Goal: Task Accomplishment & Management: Use online tool/utility

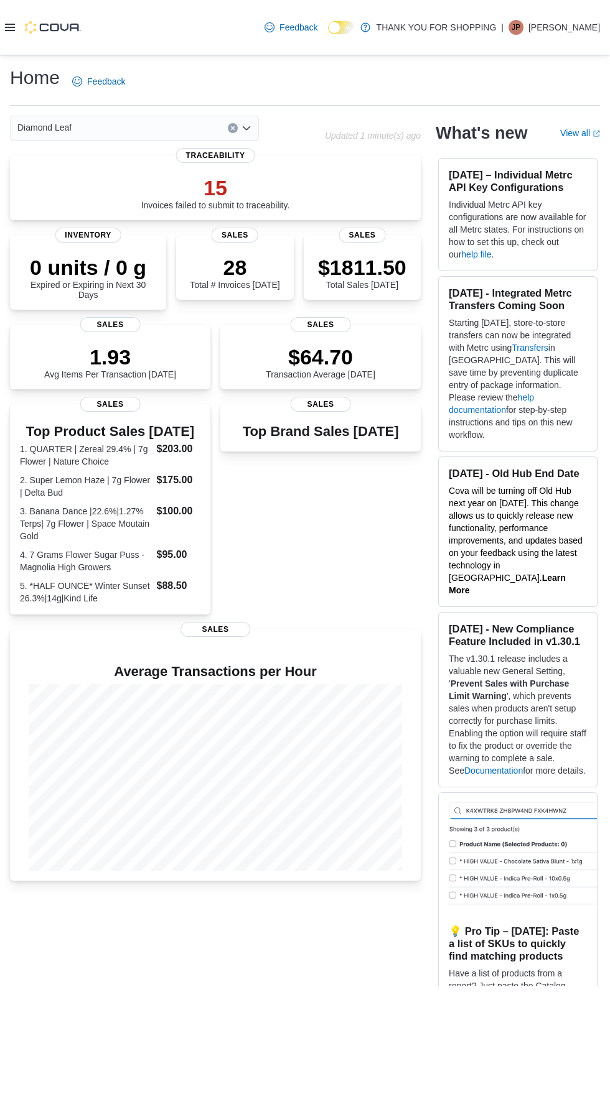
click at [10, 29] on icon at bounding box center [10, 27] width 10 height 7
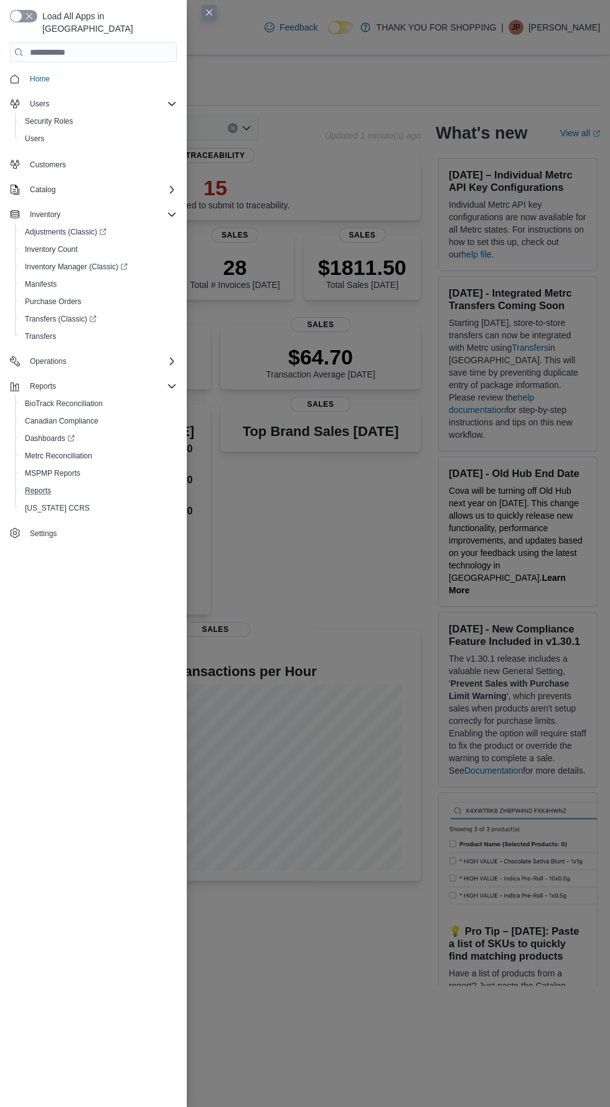
click at [16, 482] on button "Reports" at bounding box center [98, 490] width 167 height 17
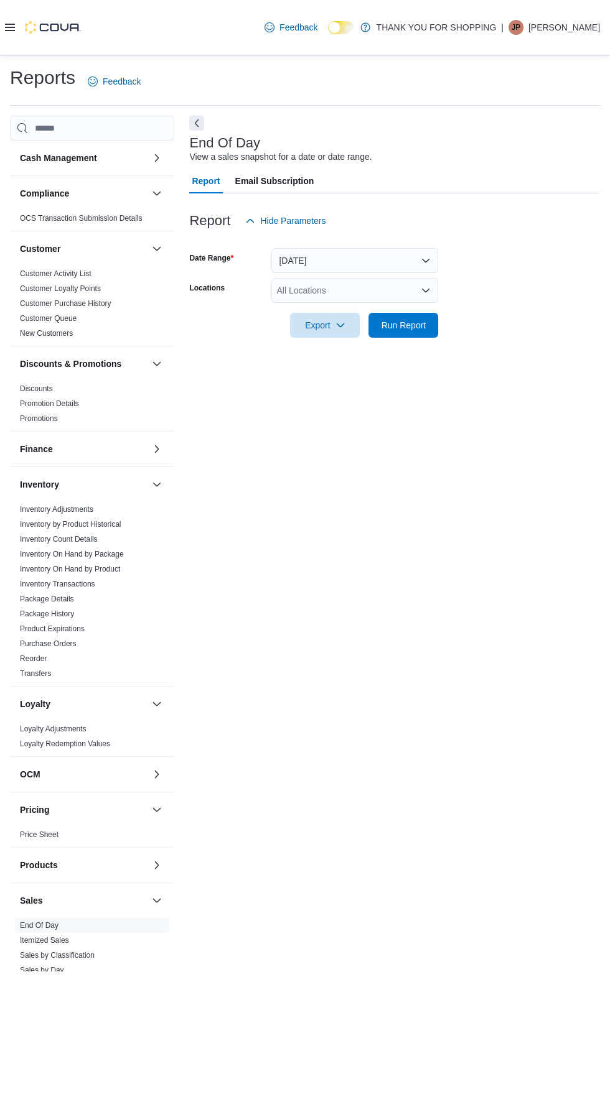
scroll to position [28, 0]
click at [429, 312] on span "Run Report" at bounding box center [403, 324] width 55 height 25
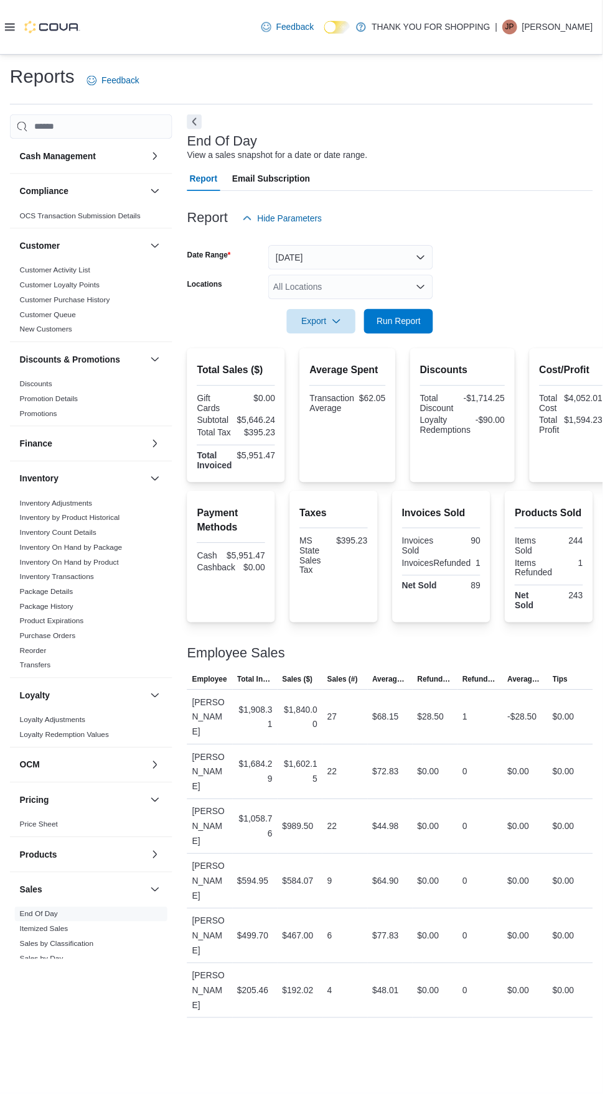
click at [382, 278] on div "All Locations" at bounding box center [354, 290] width 167 height 25
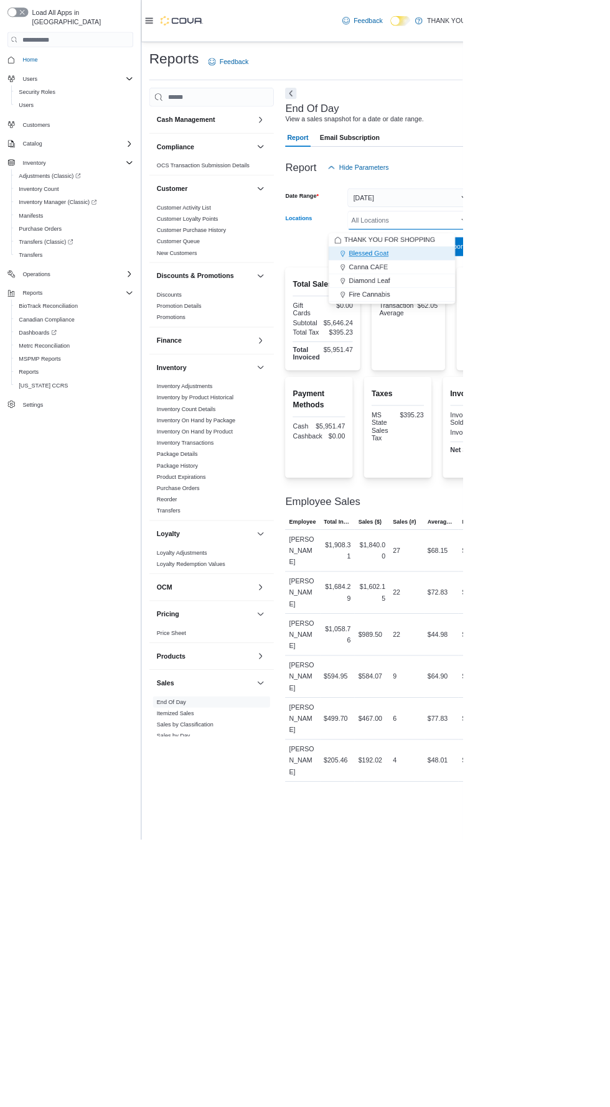
click at [493, 339] on span "Blessed Goat" at bounding box center [486, 334] width 52 height 12
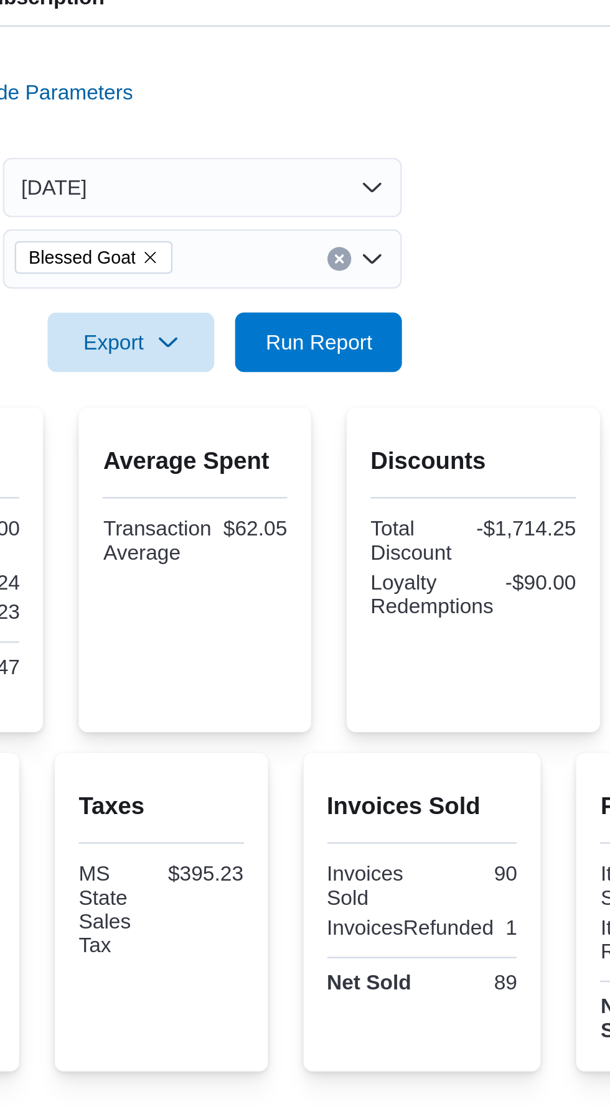
click at [501, 267] on form "Date Range Today Locations Blessed Goat Combo box. Selected. Blessed Goat. Pres…" at bounding box center [394, 285] width 411 height 105
click at [432, 325] on button "Run Report" at bounding box center [403, 324] width 70 height 25
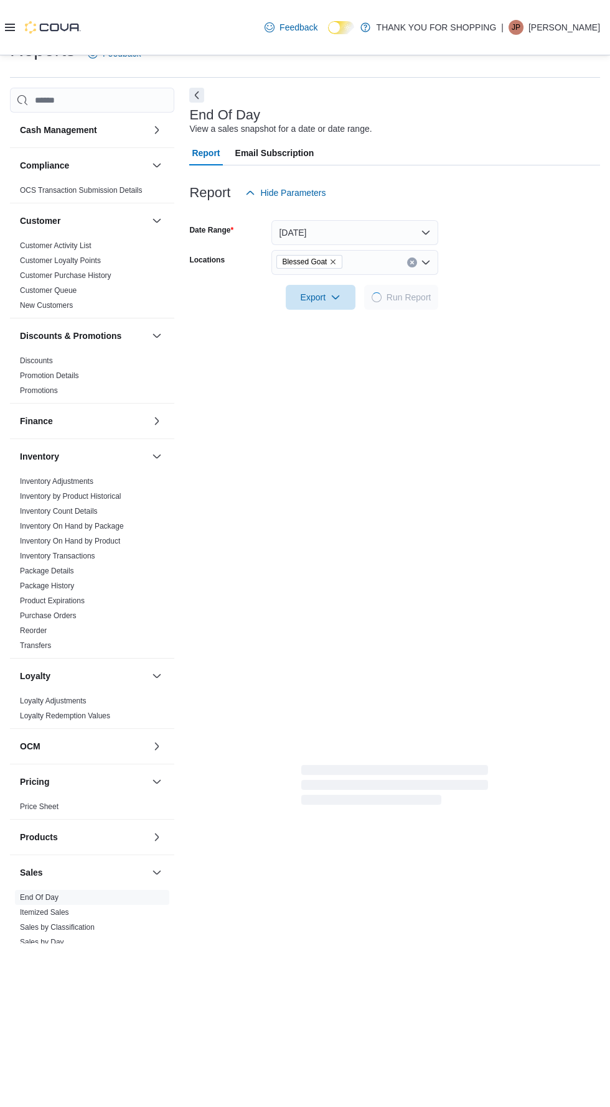
scroll to position [28, 0]
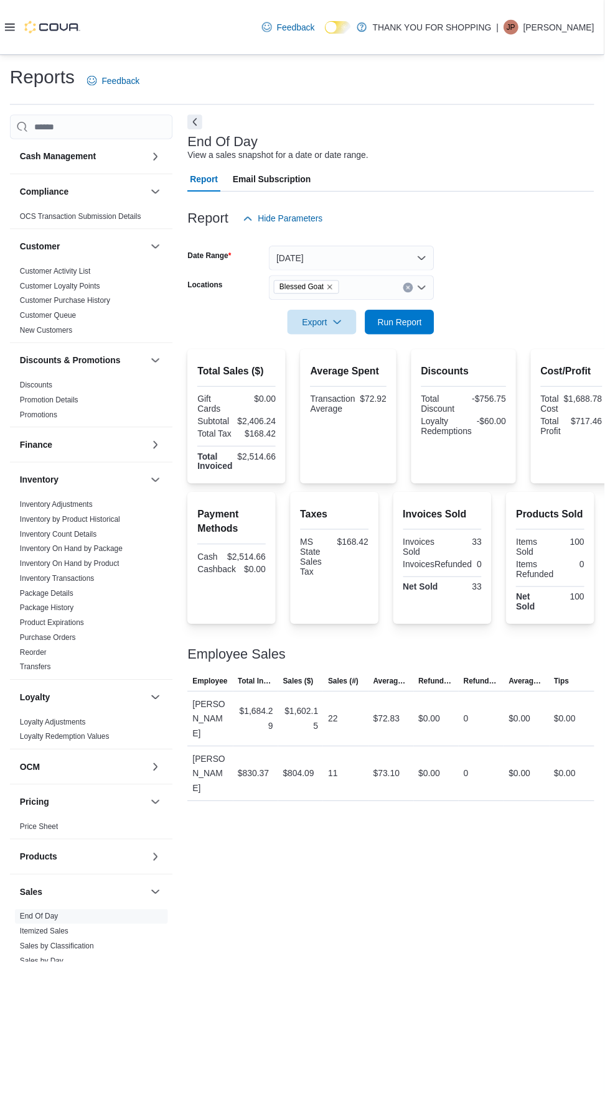
scroll to position [28, 0]
click at [419, 319] on span "Run Report" at bounding box center [403, 325] width 45 height 12
click at [409, 319] on span "Run Report" at bounding box center [403, 325] width 45 height 12
